Goal: Find specific page/section: Find specific page/section

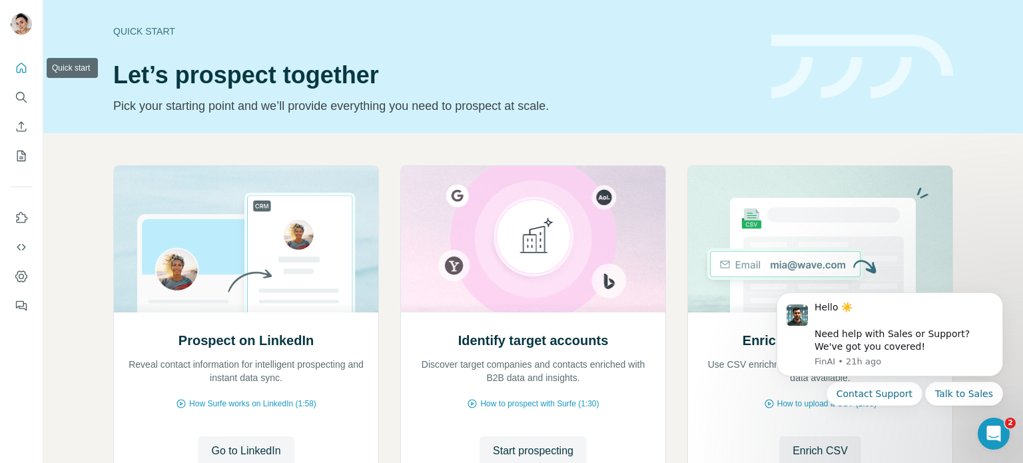
click at [17, 74] on icon "Quick start" at bounding box center [21, 67] width 13 height 13
click at [26, 66] on icon "Quick start" at bounding box center [21, 67] width 13 height 13
click at [24, 158] on icon "My lists" at bounding box center [21, 155] width 13 height 13
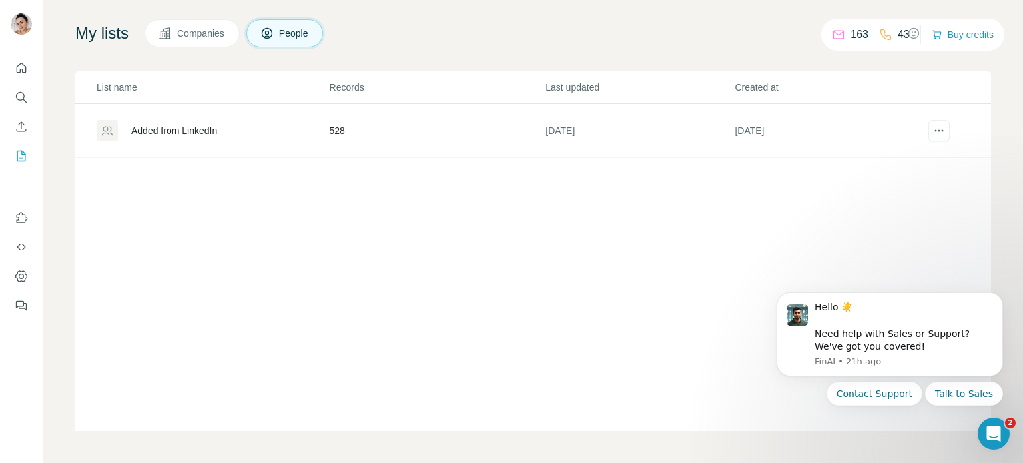
scroll to position [77, 0]
click at [224, 135] on div "Added from LinkedIn" at bounding box center [213, 130] width 232 height 21
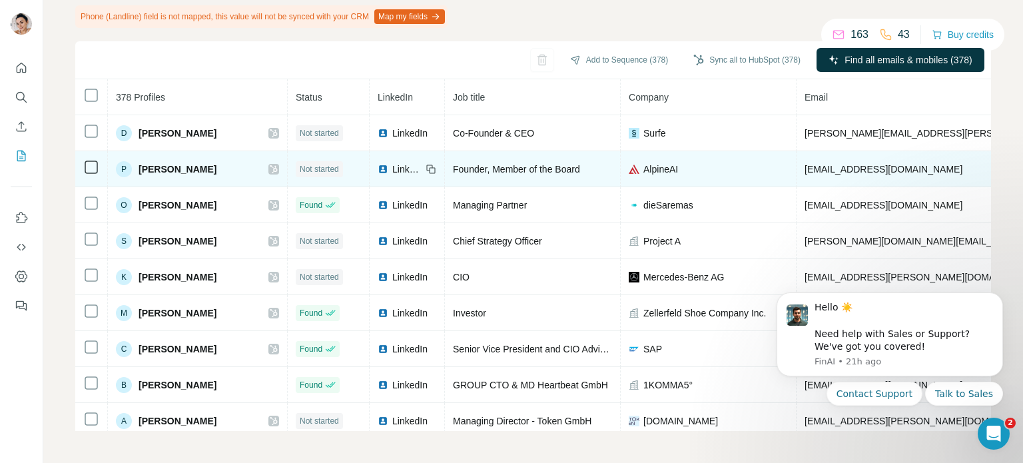
scroll to position [126, 0]
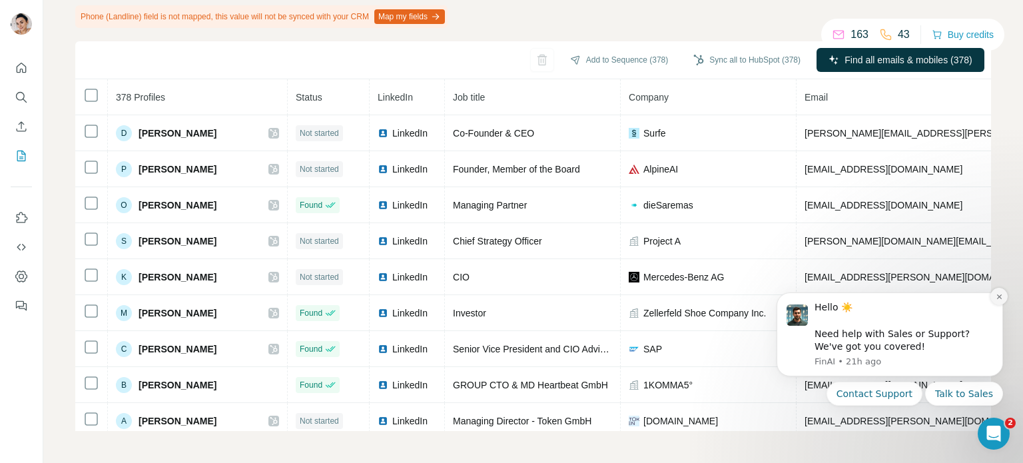
click at [996, 297] on icon "Dismiss notification" at bounding box center [998, 296] width 7 height 7
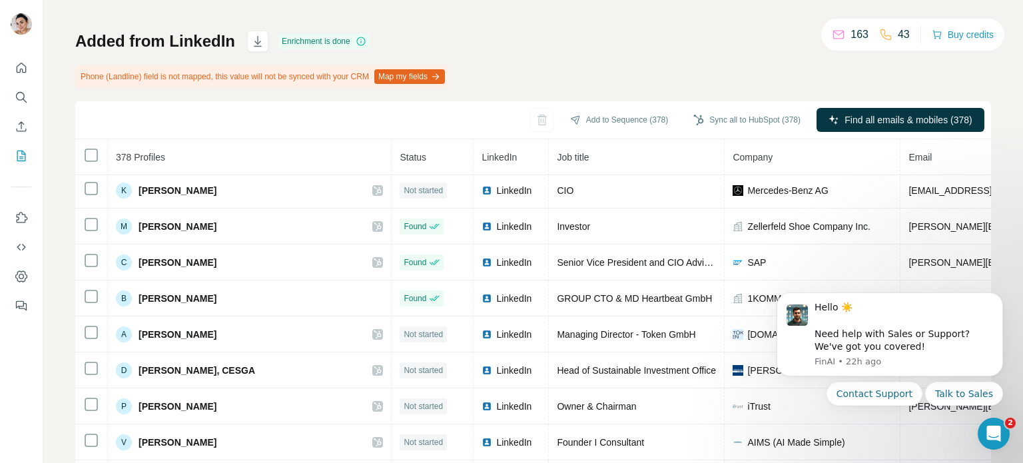
scroll to position [181, 0]
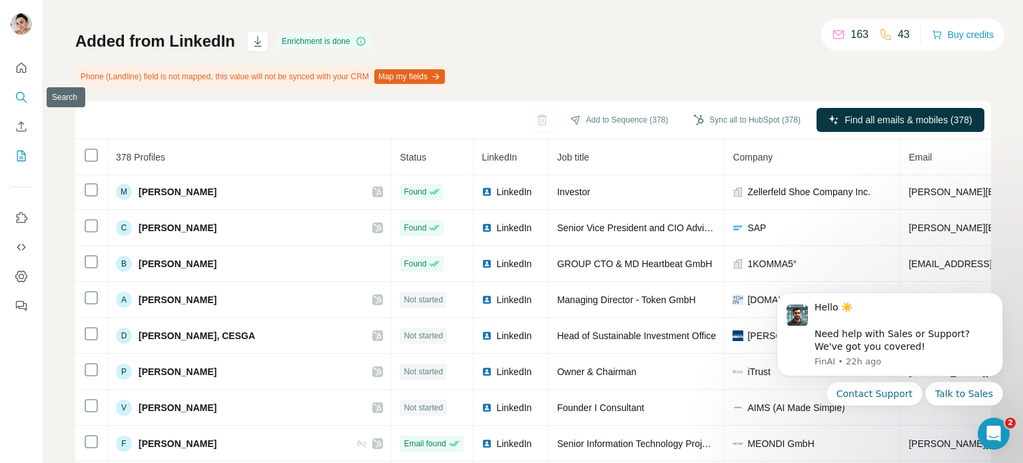
click at [23, 97] on icon "Search" at bounding box center [21, 97] width 13 height 13
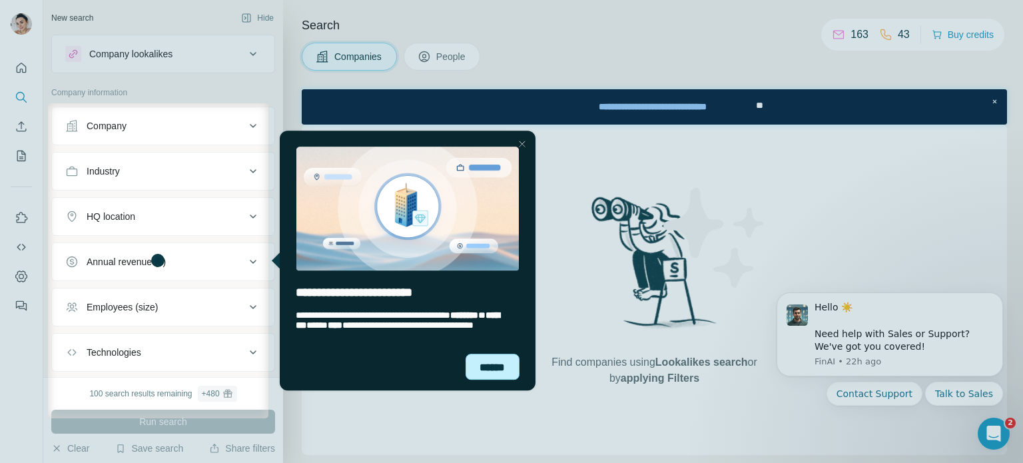
click at [481, 371] on div "******" at bounding box center [492, 366] width 55 height 26
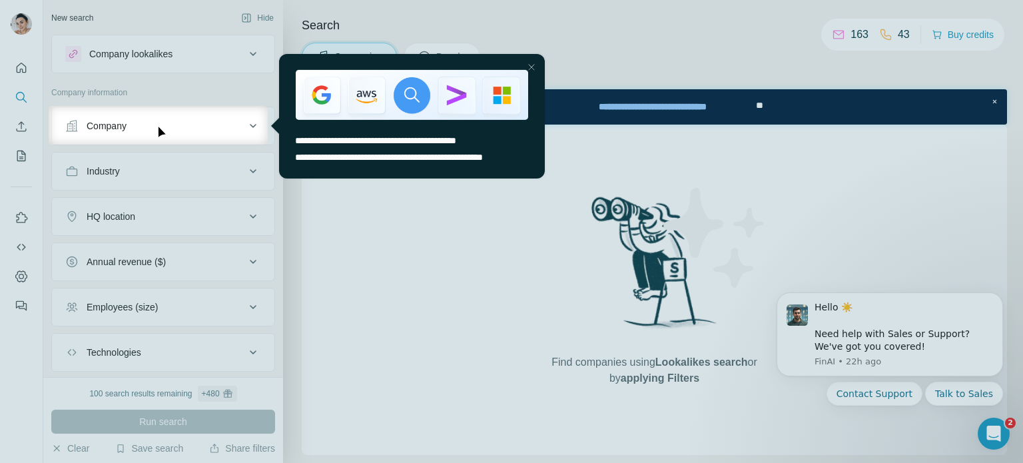
click at [529, 66] on div "Close Step" at bounding box center [531, 67] width 16 height 16
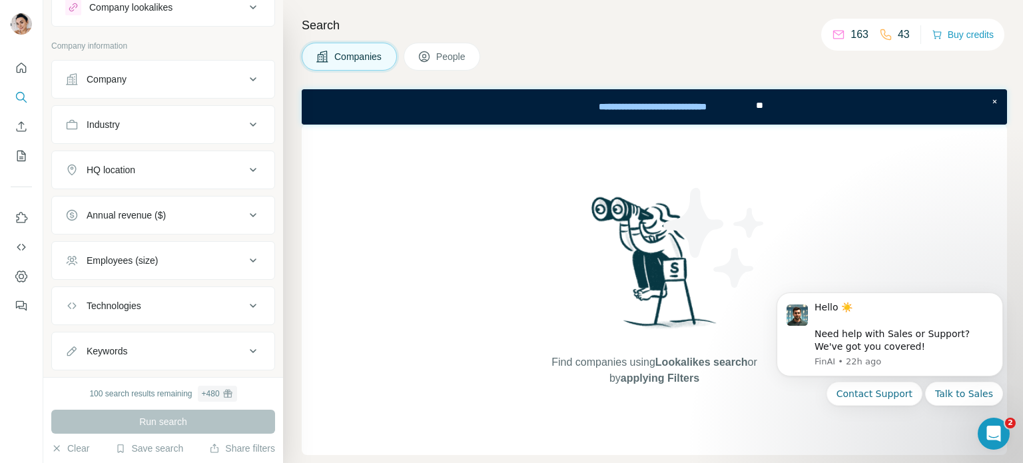
scroll to position [75, 0]
